Goal: Find specific page/section: Find specific page/section

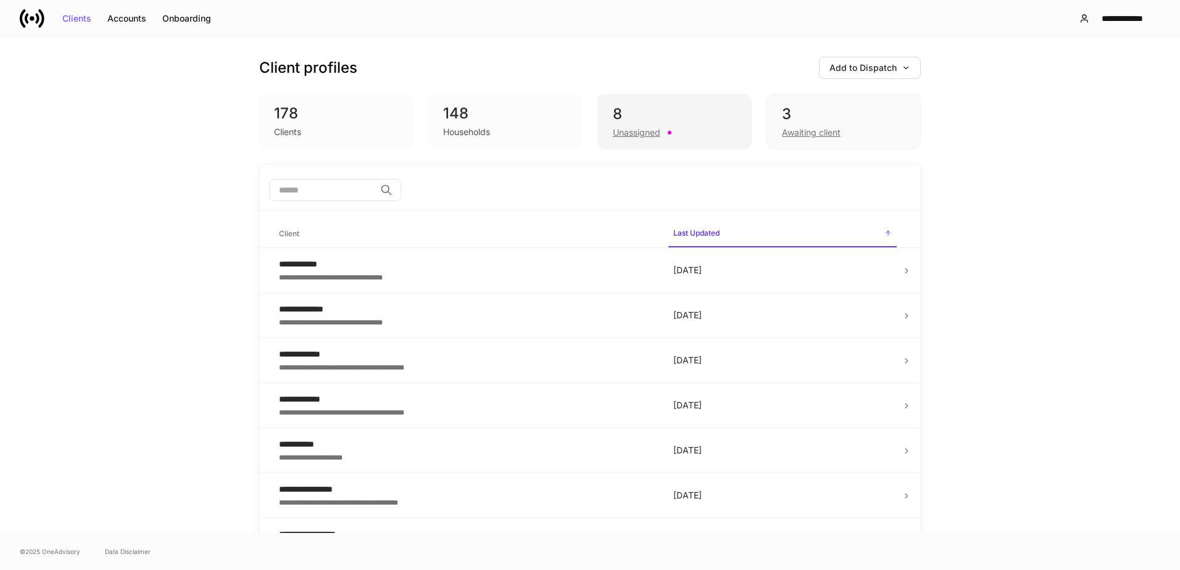
click at [694, 110] on div "8" at bounding box center [674, 114] width 123 height 20
